Goal: Information Seeking & Learning: Learn about a topic

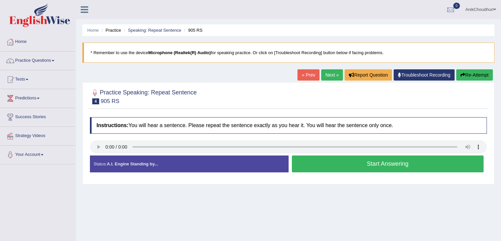
click at [343, 165] on button "Start Answering" at bounding box center [388, 163] width 192 height 17
click at [342, 161] on button "Start Answering" at bounding box center [388, 163] width 192 height 17
click at [362, 160] on button "Start Answering" at bounding box center [388, 163] width 192 height 17
click at [350, 162] on button "Start Answering" at bounding box center [388, 163] width 192 height 17
click at [351, 170] on button "Start Answering" at bounding box center [388, 163] width 192 height 17
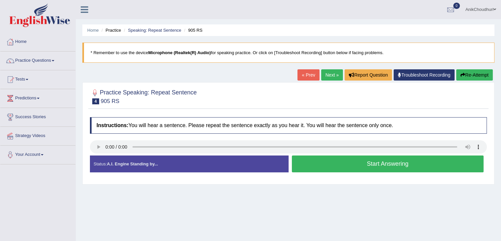
click at [329, 159] on button "Start Answering" at bounding box center [388, 163] width 192 height 17
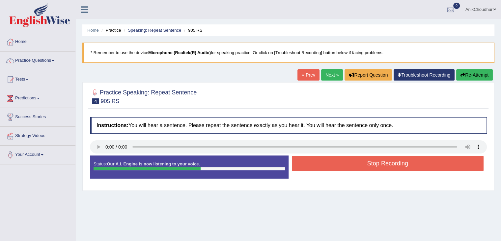
click at [28, 0] on div at bounding box center [38, 16] width 76 height 32
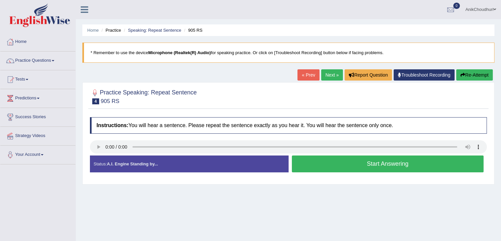
click at [351, 169] on button "Start Answering" at bounding box center [388, 163] width 192 height 17
click at [321, 157] on button "Start Answering" at bounding box center [388, 163] width 192 height 17
click at [379, 163] on button "Start Answering" at bounding box center [388, 163] width 192 height 17
click at [350, 158] on button "Start Answering" at bounding box center [388, 163] width 192 height 17
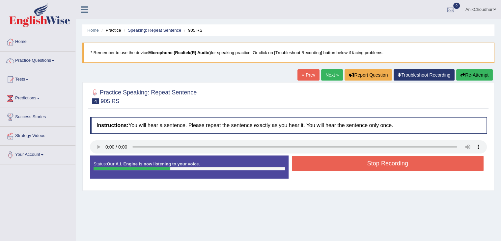
click at [350, 158] on button "Stop Recording" at bounding box center [388, 163] width 192 height 15
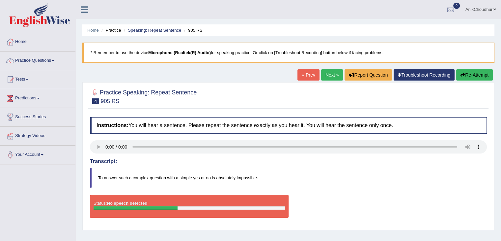
scroll to position [50, 0]
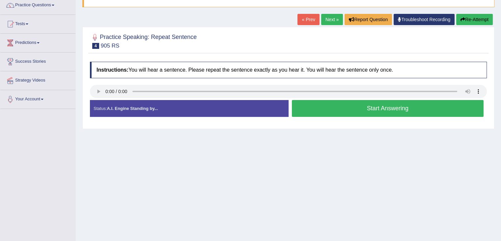
click at [390, 108] on button "Start Answering" at bounding box center [388, 108] width 192 height 17
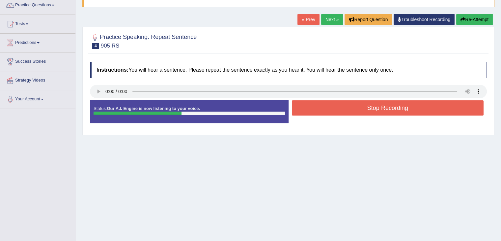
click at [390, 108] on button "Stop Recording" at bounding box center [388, 107] width 192 height 15
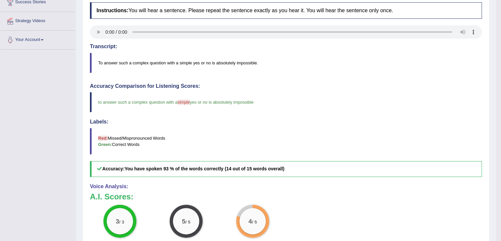
scroll to position [63, 0]
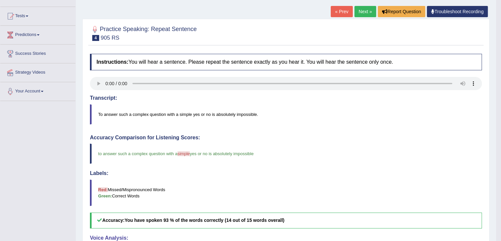
click at [365, 10] on link "Next »" at bounding box center [366, 11] width 22 height 11
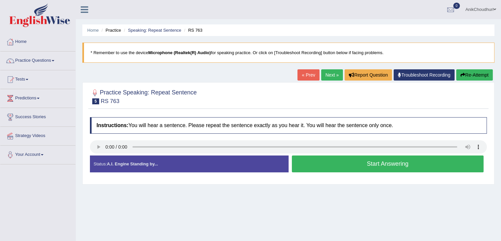
click at [388, 165] on button "Start Answering" at bounding box center [388, 163] width 192 height 17
drag, startPoint x: 0, startPoint y: 0, endPoint x: 364, endPoint y: 161, distance: 398.3
click at [364, 161] on button "Start Answering" at bounding box center [388, 163] width 192 height 17
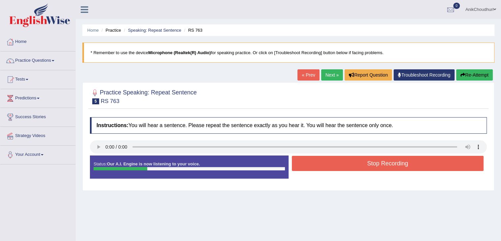
click at [364, 161] on button "Stop Recording" at bounding box center [388, 163] width 192 height 15
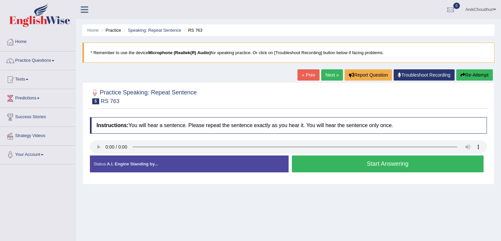
click at [368, 160] on button "Start Answering" at bounding box center [388, 163] width 192 height 17
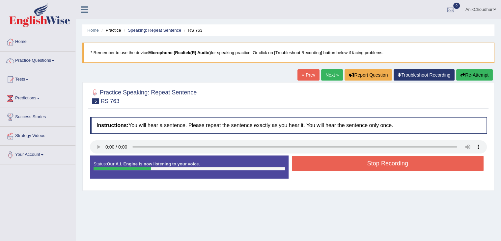
click at [368, 160] on button "Stop Recording" at bounding box center [388, 163] width 192 height 15
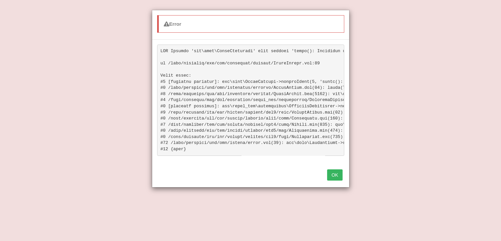
click at [333, 178] on button "OK" at bounding box center [334, 174] width 15 height 11
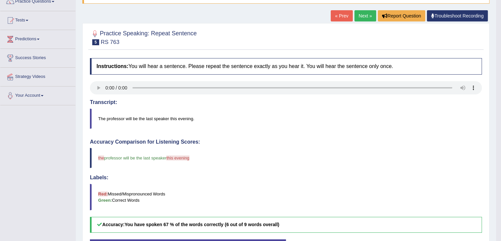
scroll to position [47, 0]
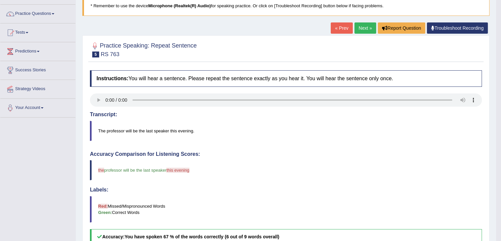
click at [366, 30] on link "Next »" at bounding box center [366, 27] width 22 height 11
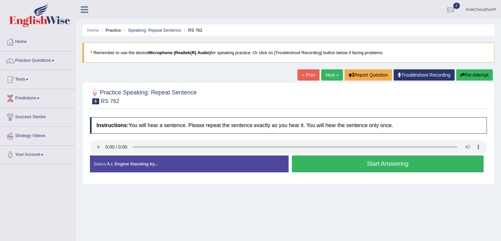
click at [381, 165] on button "Start Answering" at bounding box center [388, 163] width 192 height 17
click at [346, 160] on button "Start Answering" at bounding box center [388, 163] width 192 height 17
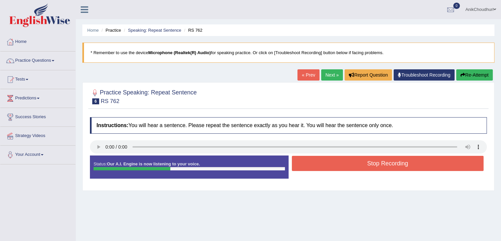
click at [346, 160] on button "Stop Recording" at bounding box center [388, 163] width 192 height 15
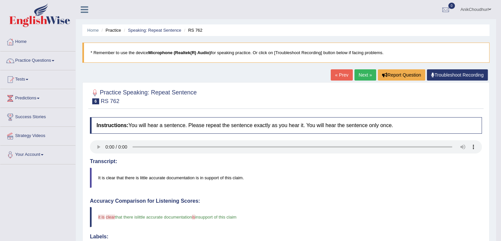
click at [365, 70] on link "Next »" at bounding box center [366, 74] width 22 height 11
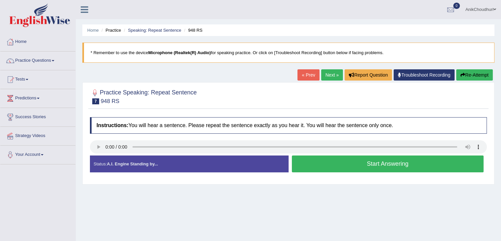
click at [353, 166] on button "Start Answering" at bounding box center [388, 163] width 192 height 17
click at [367, 166] on button "Start Answering" at bounding box center [388, 163] width 192 height 17
click at [386, 164] on button "Start Answering" at bounding box center [388, 163] width 192 height 17
click at [364, 166] on button "Start Answering" at bounding box center [388, 163] width 192 height 17
click at [348, 167] on button "Start Answering" at bounding box center [388, 163] width 192 height 17
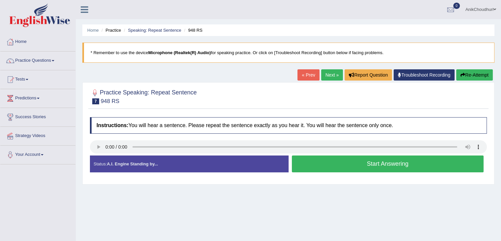
click at [320, 161] on button "Start Answering" at bounding box center [388, 163] width 192 height 17
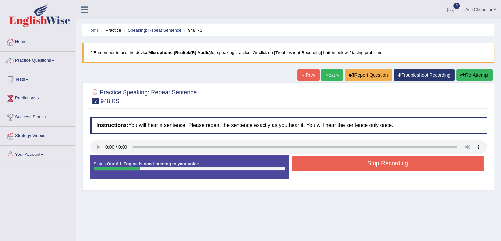
click at [320, 161] on button "Stop Recording" at bounding box center [388, 163] width 192 height 15
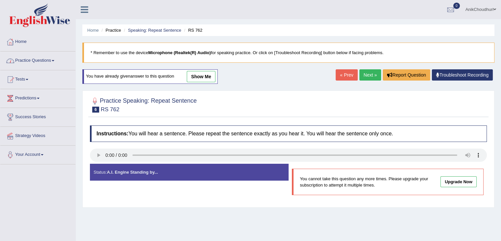
click at [41, 61] on link "Practice Questions" at bounding box center [37, 59] width 75 height 16
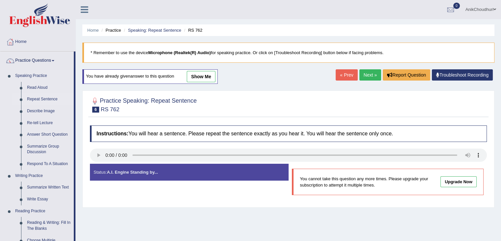
click at [31, 99] on link "Repeat Sentence" at bounding box center [49, 99] width 50 height 12
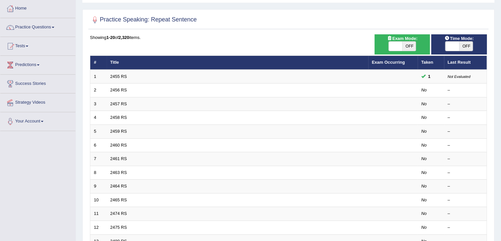
scroll to position [35, 0]
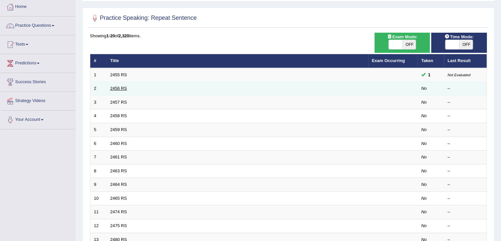
click at [125, 87] on link "2456 RS" at bounding box center [118, 88] width 17 height 5
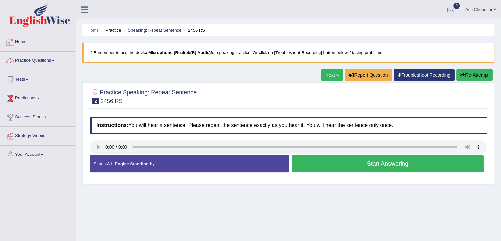
click at [27, 60] on link "Practice Questions" at bounding box center [37, 59] width 75 height 16
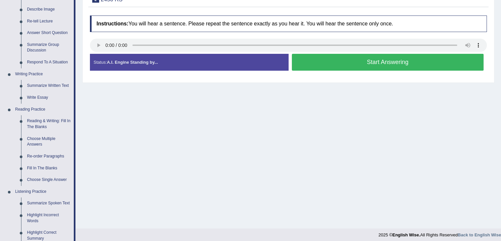
scroll to position [103, 0]
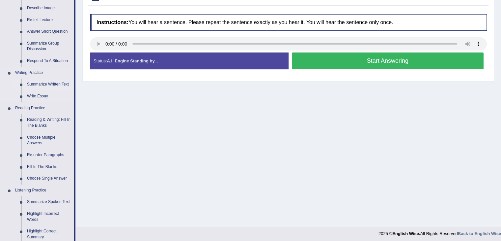
click at [58, 82] on link "Summarize Written Text" at bounding box center [49, 84] width 50 height 12
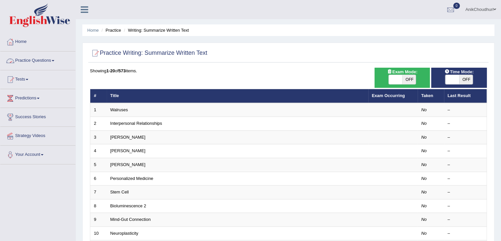
click at [42, 60] on link "Practice Questions" at bounding box center [37, 59] width 75 height 16
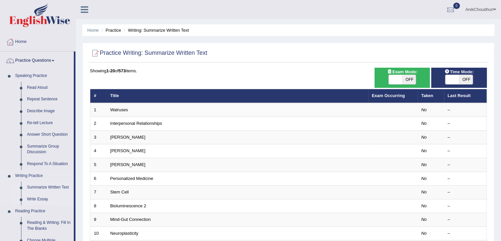
click at [39, 197] on link "Write Essay" at bounding box center [49, 199] width 50 height 12
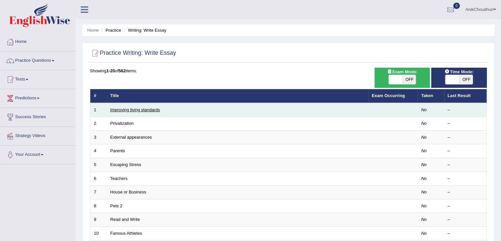
click at [130, 109] on link "Improving living standards" at bounding box center [135, 109] width 50 height 5
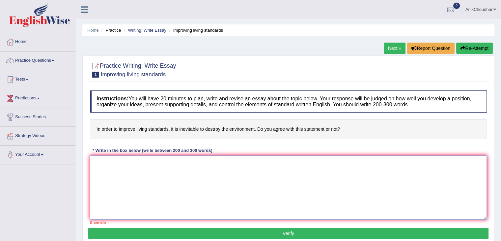
click at [179, 169] on textarea at bounding box center [288, 187] width 397 height 64
drag, startPoint x: 506, startPoint y: 137, endPoint x: 282, endPoint y: 80, distance: 230.5
click at [282, 80] on div "Practice Writing: Write Essay 1 Improving living standards" at bounding box center [288, 70] width 400 height 23
click at [22, 44] on link "Home" at bounding box center [37, 41] width 75 height 16
